Goal: Check status: Check status

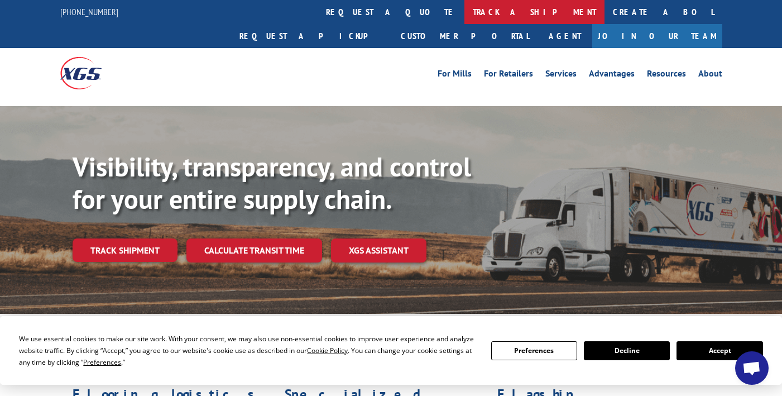
click at [464, 15] on link "track a shipment" at bounding box center [534, 12] width 140 height 24
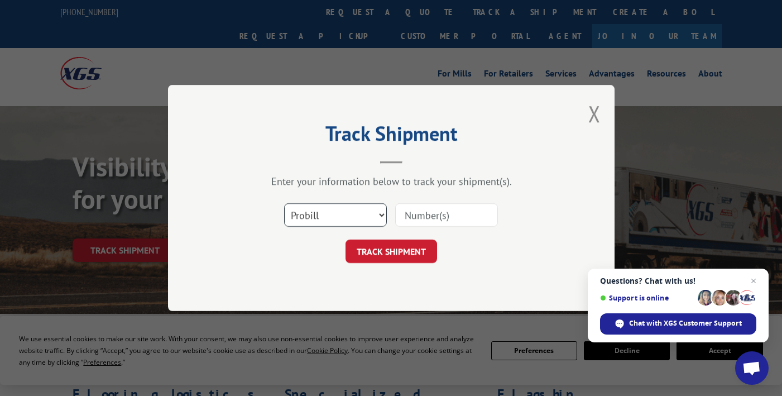
click at [381, 215] on select "Select category... Probill BOL PO" at bounding box center [335, 214] width 103 height 23
select select "bol"
click at [284, 203] on select "Select category... Probill BOL PO" at bounding box center [335, 214] width 103 height 23
click at [423, 219] on input at bounding box center [446, 214] width 103 height 23
type input "TFD-040921A"
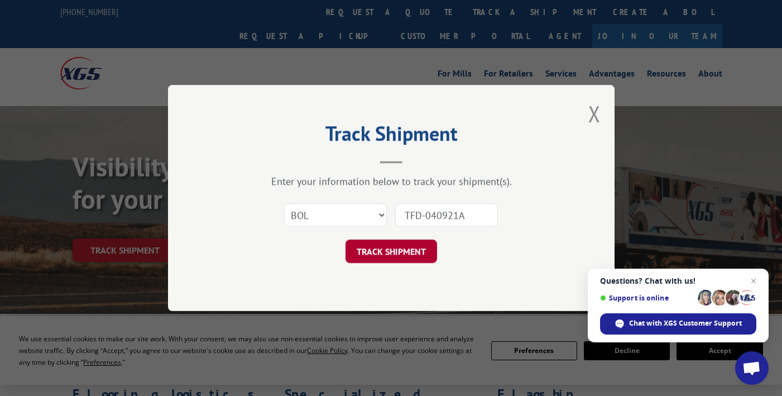
click at [388, 262] on button "TRACK SHIPMENT" at bounding box center [390, 250] width 91 height 23
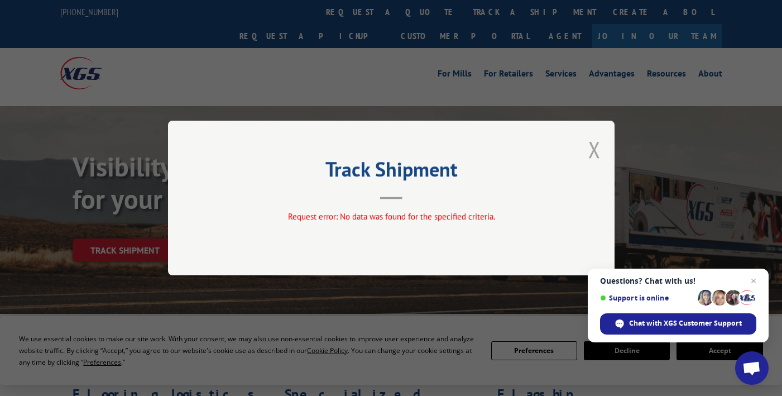
click at [591, 156] on button "Close modal" at bounding box center [594, 149] width 12 height 30
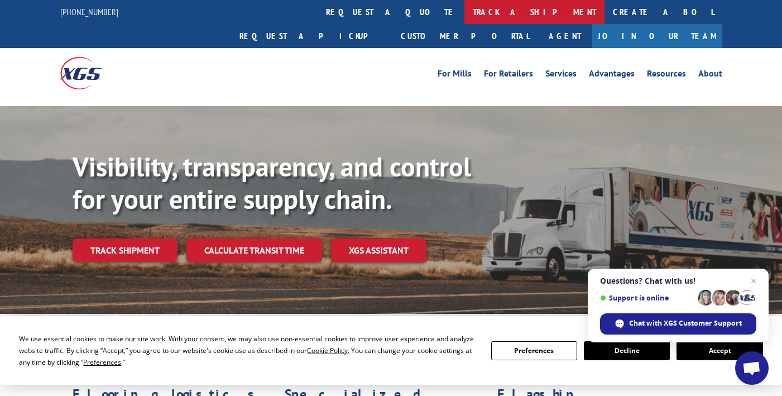
click at [464, 12] on link "track a shipment" at bounding box center [534, 12] width 140 height 24
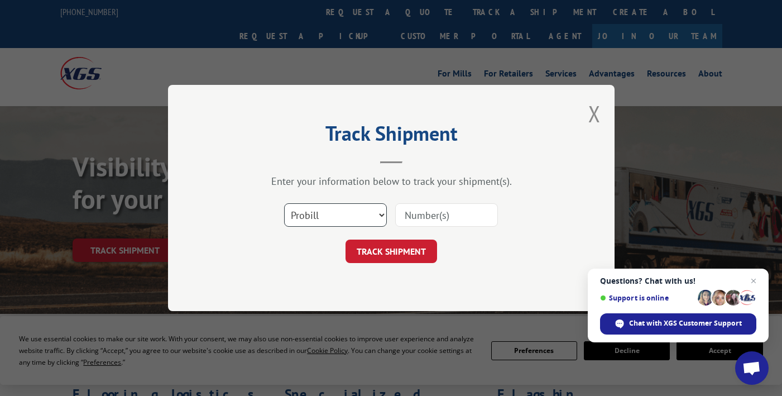
click at [362, 221] on select "Select category... Probill BOL PO" at bounding box center [335, 214] width 103 height 23
select select "bol"
click at [284, 203] on select "Select category... Probill BOL PO" at bounding box center [335, 214] width 103 height 23
click at [418, 218] on input at bounding box center [446, 214] width 103 height 23
click at [457, 215] on input "TFD-040921A" at bounding box center [446, 214] width 103 height 23
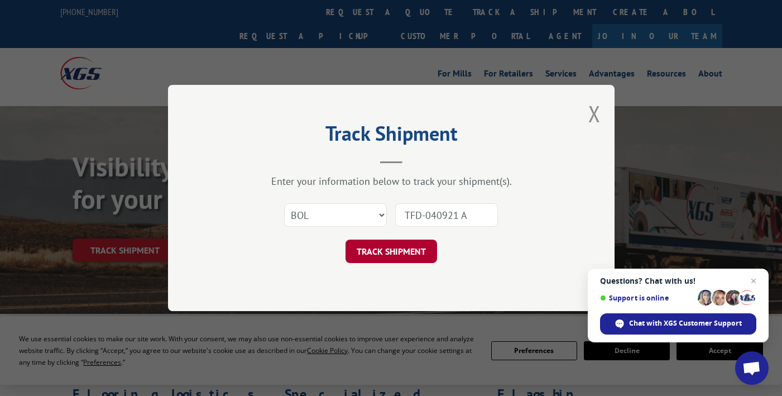
type input "TFD-040921 A"
click at [392, 252] on button "TRACK SHIPMENT" at bounding box center [390, 250] width 91 height 23
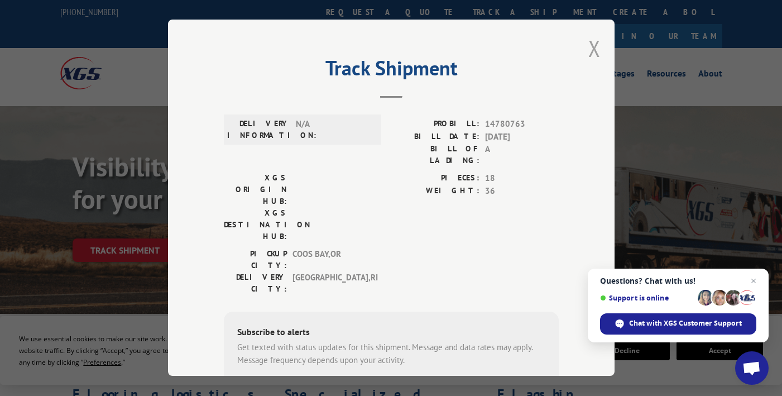
click at [594, 49] on button "Close modal" at bounding box center [594, 48] width 12 height 30
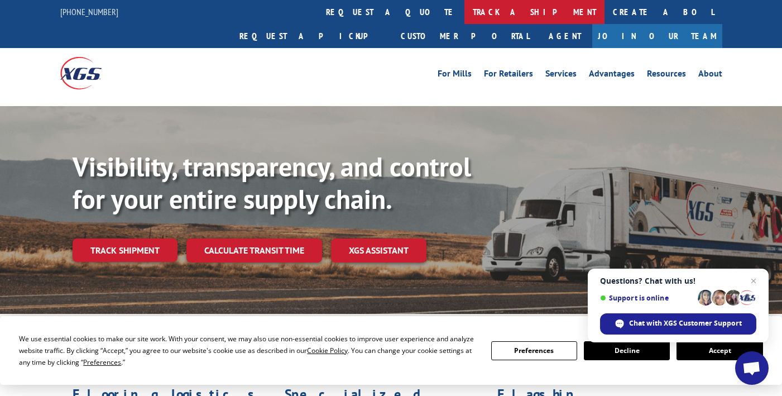
click at [464, 15] on link "track a shipment" at bounding box center [534, 12] width 140 height 24
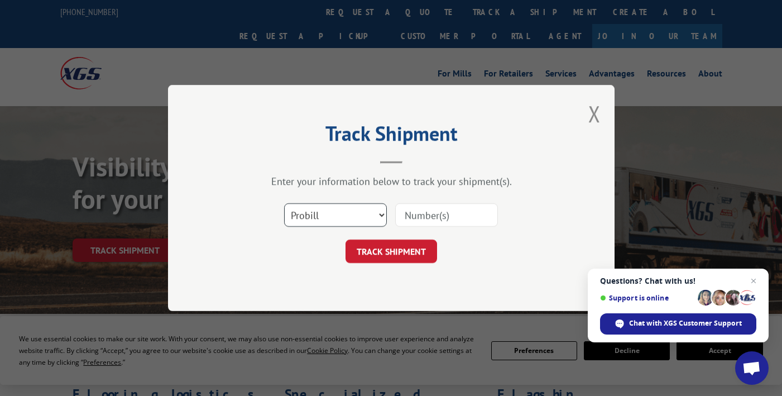
click at [360, 215] on select "Select category... Probill BOL PO" at bounding box center [335, 214] width 103 height 23
select select "bol"
click at [284, 203] on select "Select category... Probill BOL PO" at bounding box center [335, 214] width 103 height 23
click at [435, 219] on input at bounding box center [446, 214] width 103 height 23
click at [459, 218] on input "TFD-040921A" at bounding box center [446, 214] width 103 height 23
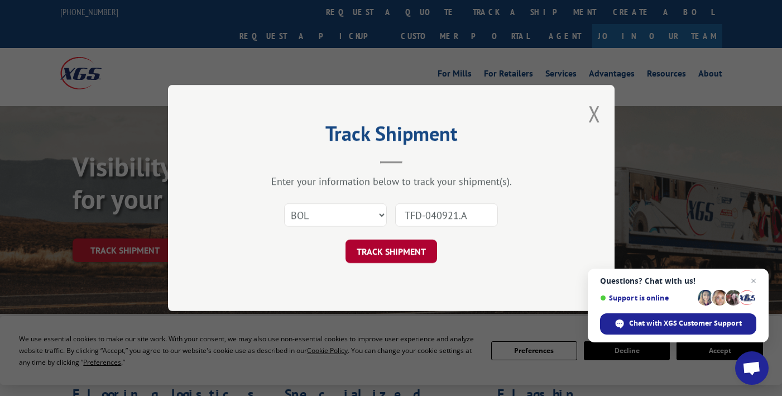
type input "TFD-040921.A"
click at [384, 256] on button "TRACK SHIPMENT" at bounding box center [390, 250] width 91 height 23
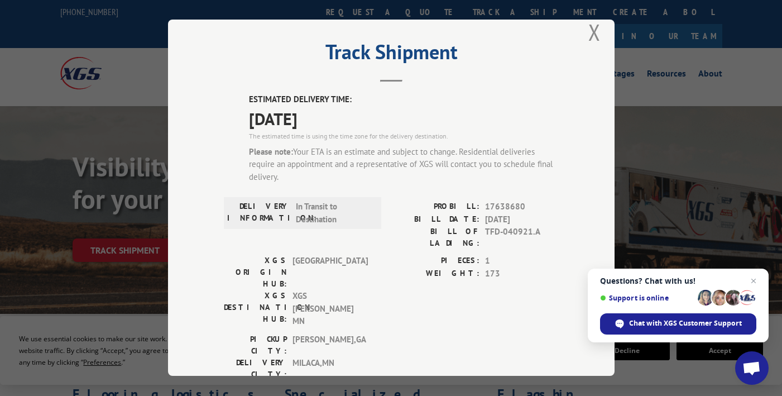
scroll to position [17, 0]
click at [755, 279] on span "Close chat" at bounding box center [753, 281] width 14 height 14
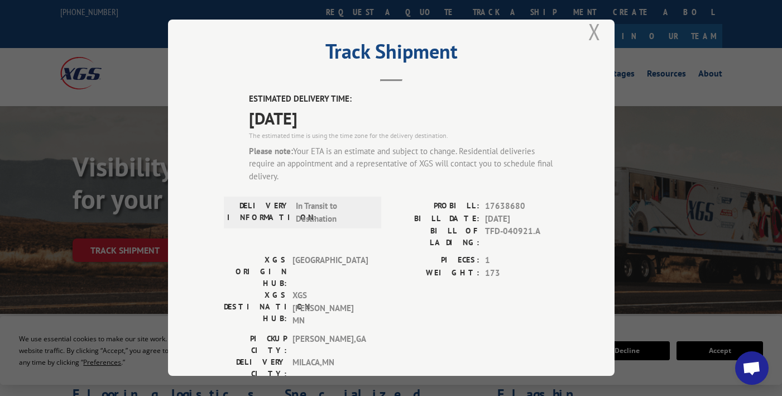
click at [596, 32] on button "Close modal" at bounding box center [594, 32] width 12 height 30
